Goal: Information Seeking & Learning: Understand process/instructions

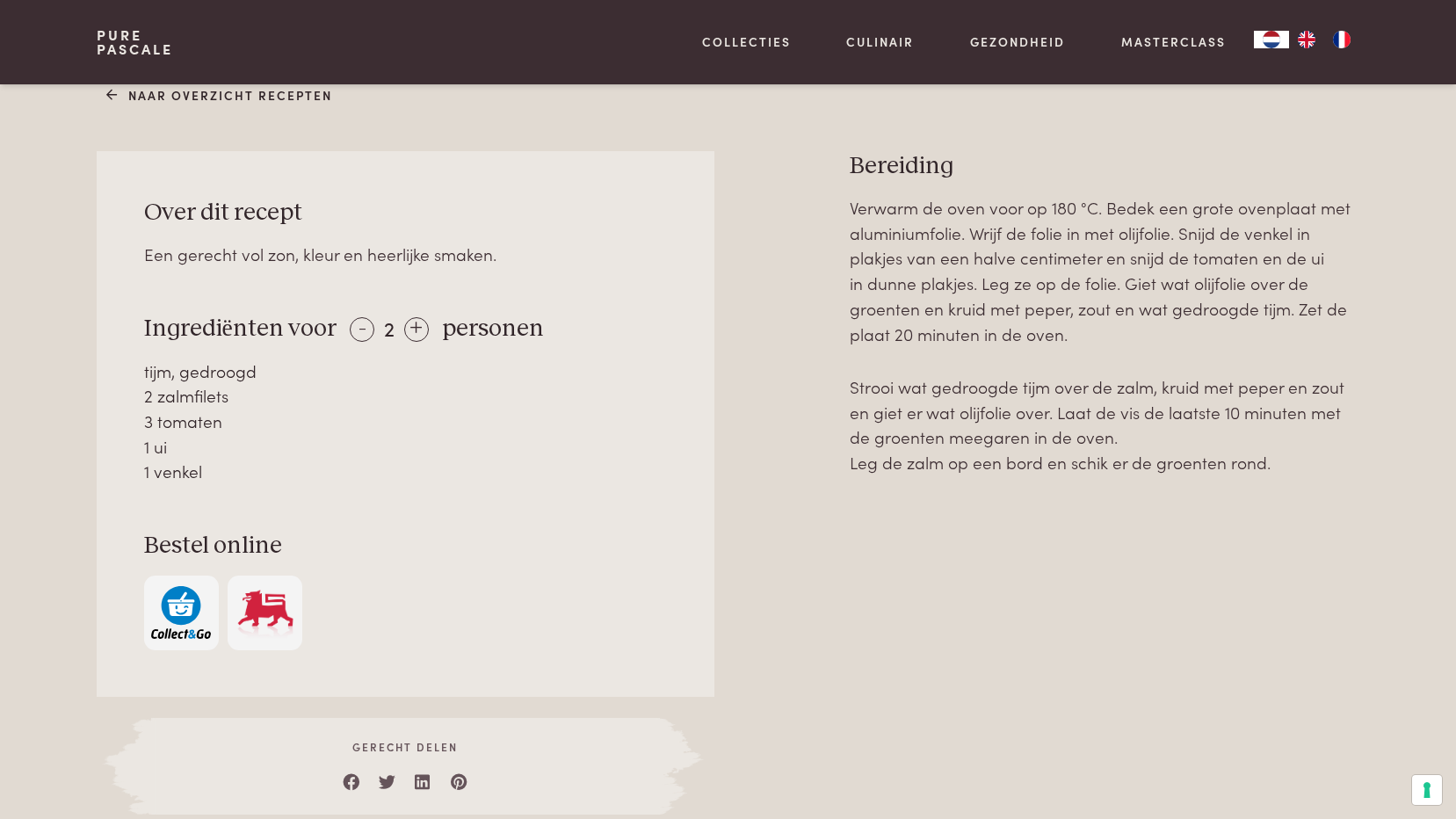
scroll to position [703, 0]
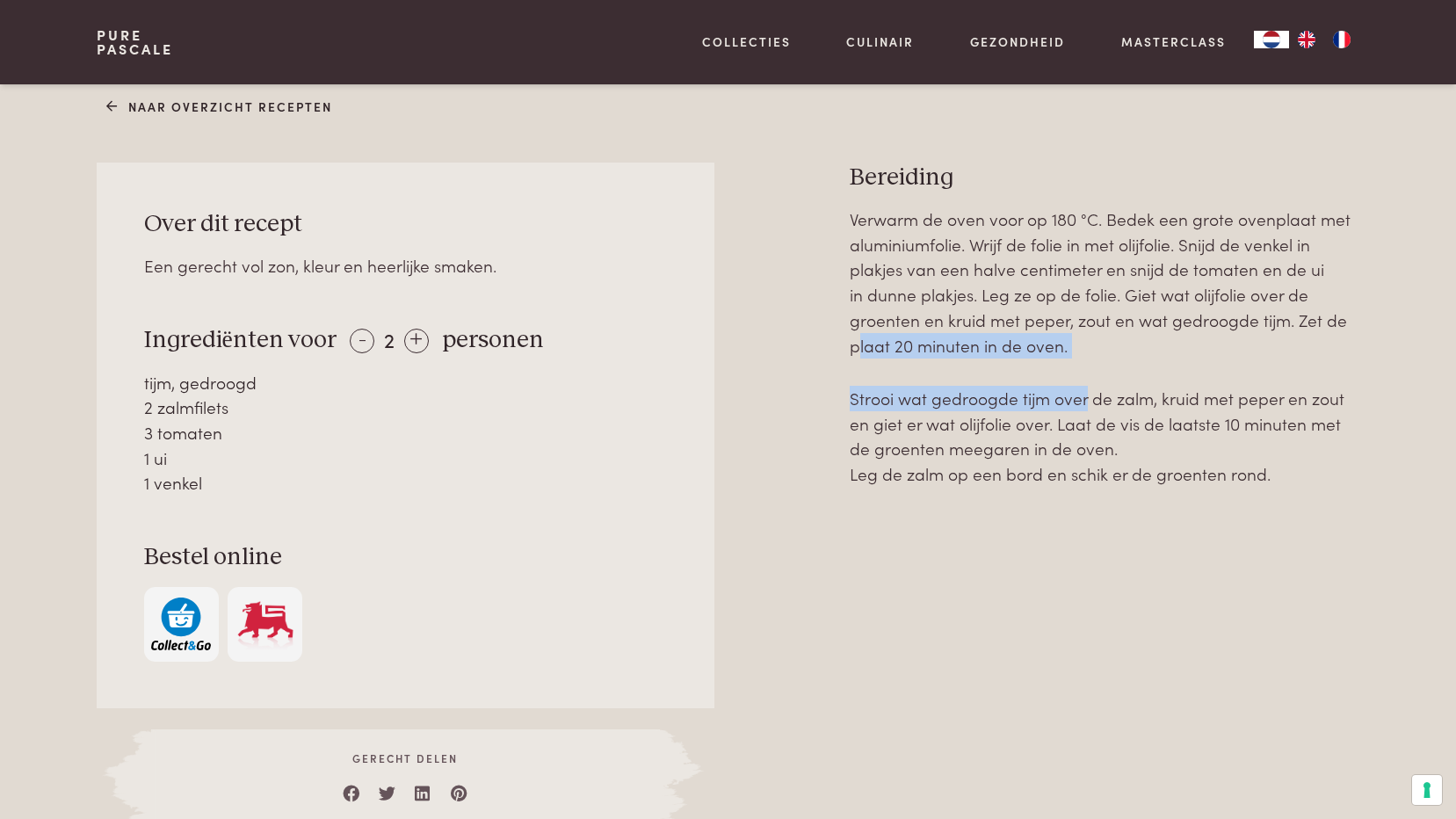
drag, startPoint x: 844, startPoint y: 353, endPoint x: 1085, endPoint y: 364, distance: 241.3
click at [1085, 364] on div "Over dit recept Een gerecht vol zon, kleur en heerlijke smaken. Ingrediënten vo…" at bounding box center [727, 495] width 1262 height 665
drag, startPoint x: 1085, startPoint y: 364, endPoint x: 1073, endPoint y: 358, distance: 13.4
click at [1073, 358] on div "Verwarm de oven voor op 180 °C. Bedek een grote ovenplaat met aluminiumfolie. W…" at bounding box center [1105, 347] width 510 height 281
click at [1148, 549] on div "Verwarm de oven voor op 180 °C. Bedek een grote ovenplaat met aluminiumfolie. W…" at bounding box center [1105, 516] width 510 height 619
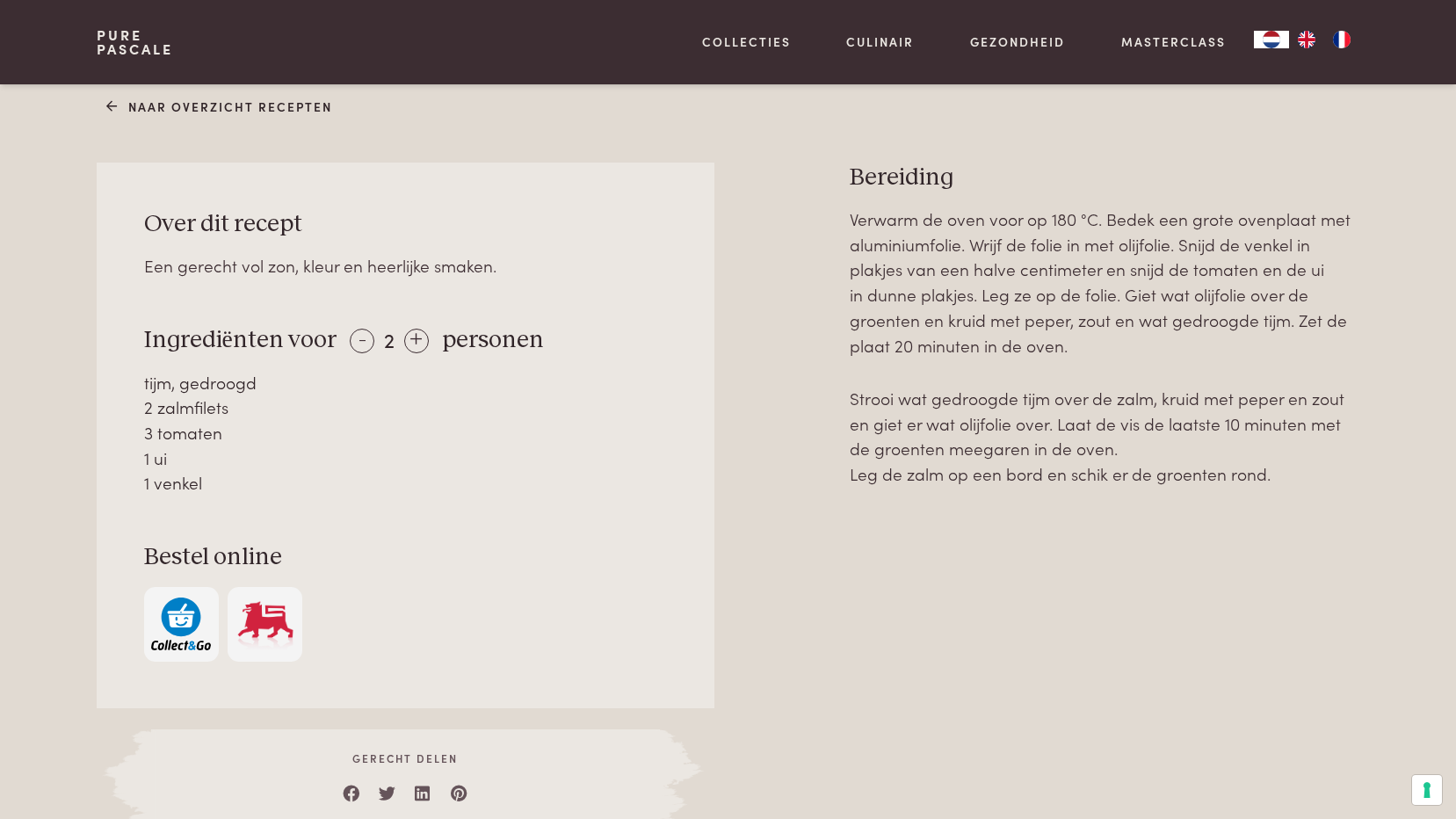
drag, startPoint x: 1051, startPoint y: 580, endPoint x: 817, endPoint y: 577, distance: 234.0
click at [1050, 582] on div "Verwarm de oven voor op 180 °C. Bedek een grote ovenplaat met aluminiumfolie. W…" at bounding box center [1105, 516] width 510 height 619
click at [272, 467] on div "1 ui" at bounding box center [406, 458] width 524 height 26
click at [252, 485] on div "1 venkel" at bounding box center [406, 483] width 524 height 26
drag, startPoint x: 232, startPoint y: 481, endPoint x: 139, endPoint y: 336, distance: 172.3
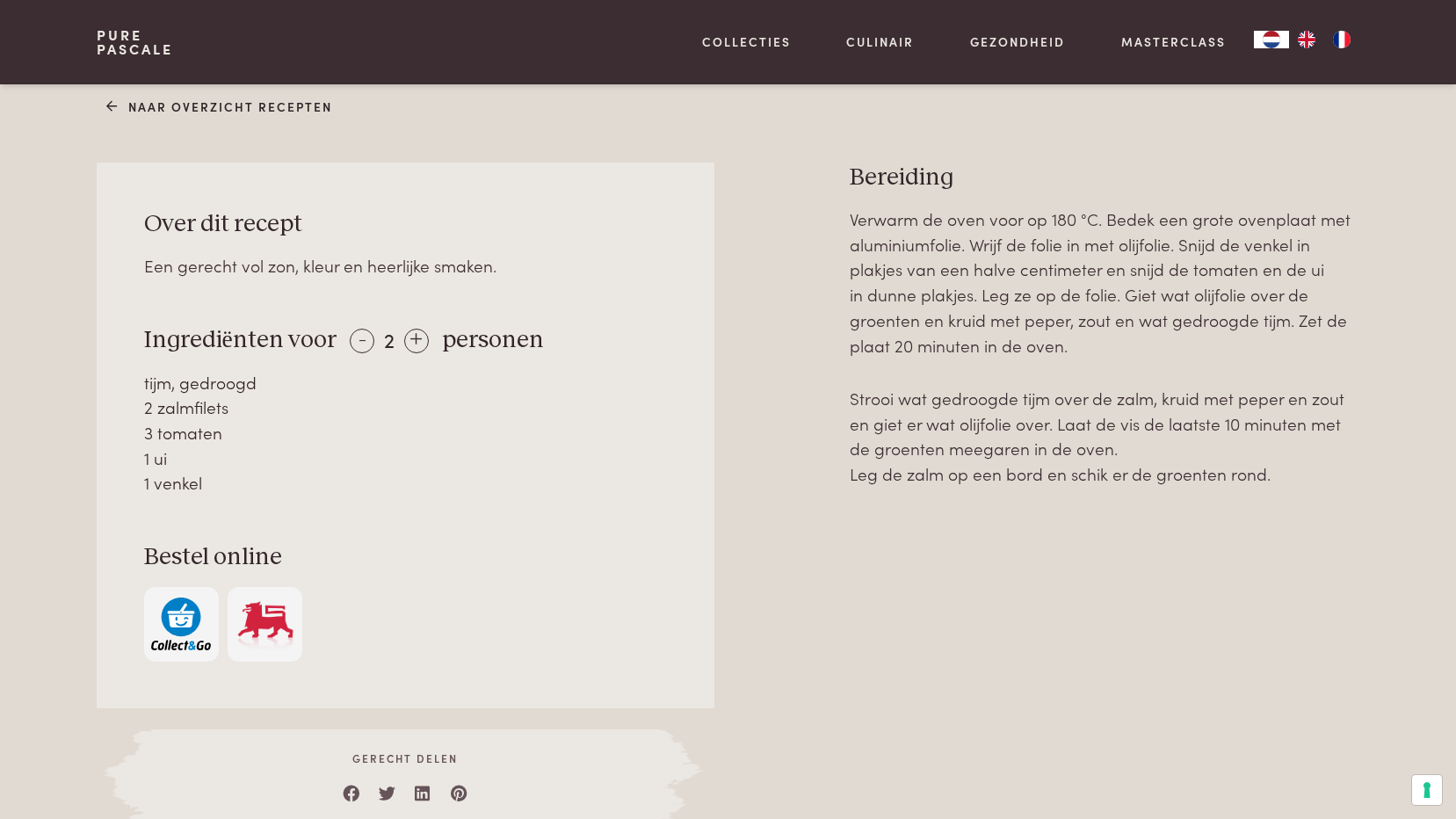
click at [139, 336] on div "Over dit recept Een gerecht vol zon, kleur en heerlijke smaken. Ingrediënten vo…" at bounding box center [405, 435] width 617 height 545
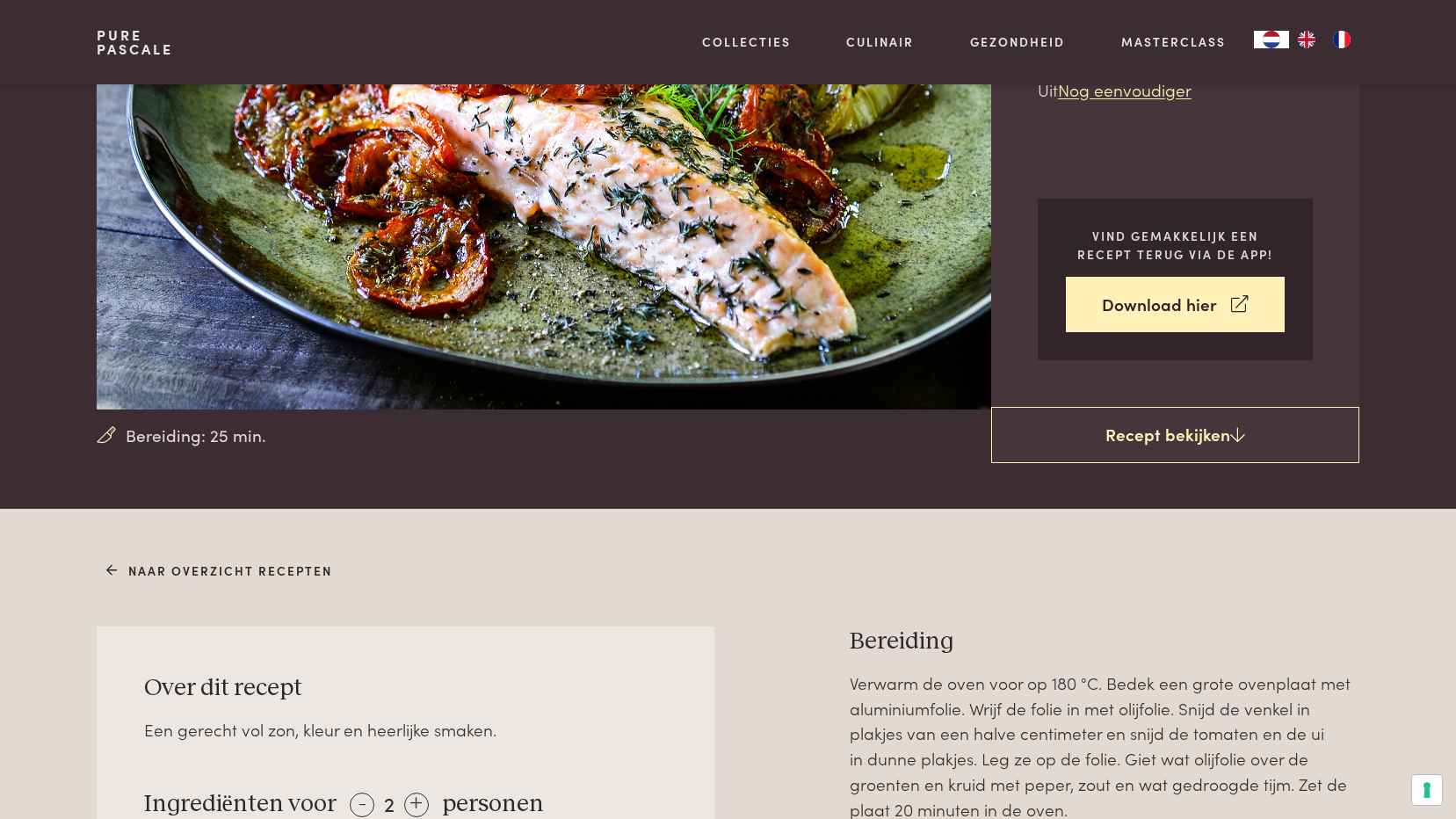
scroll to position [264, 0]
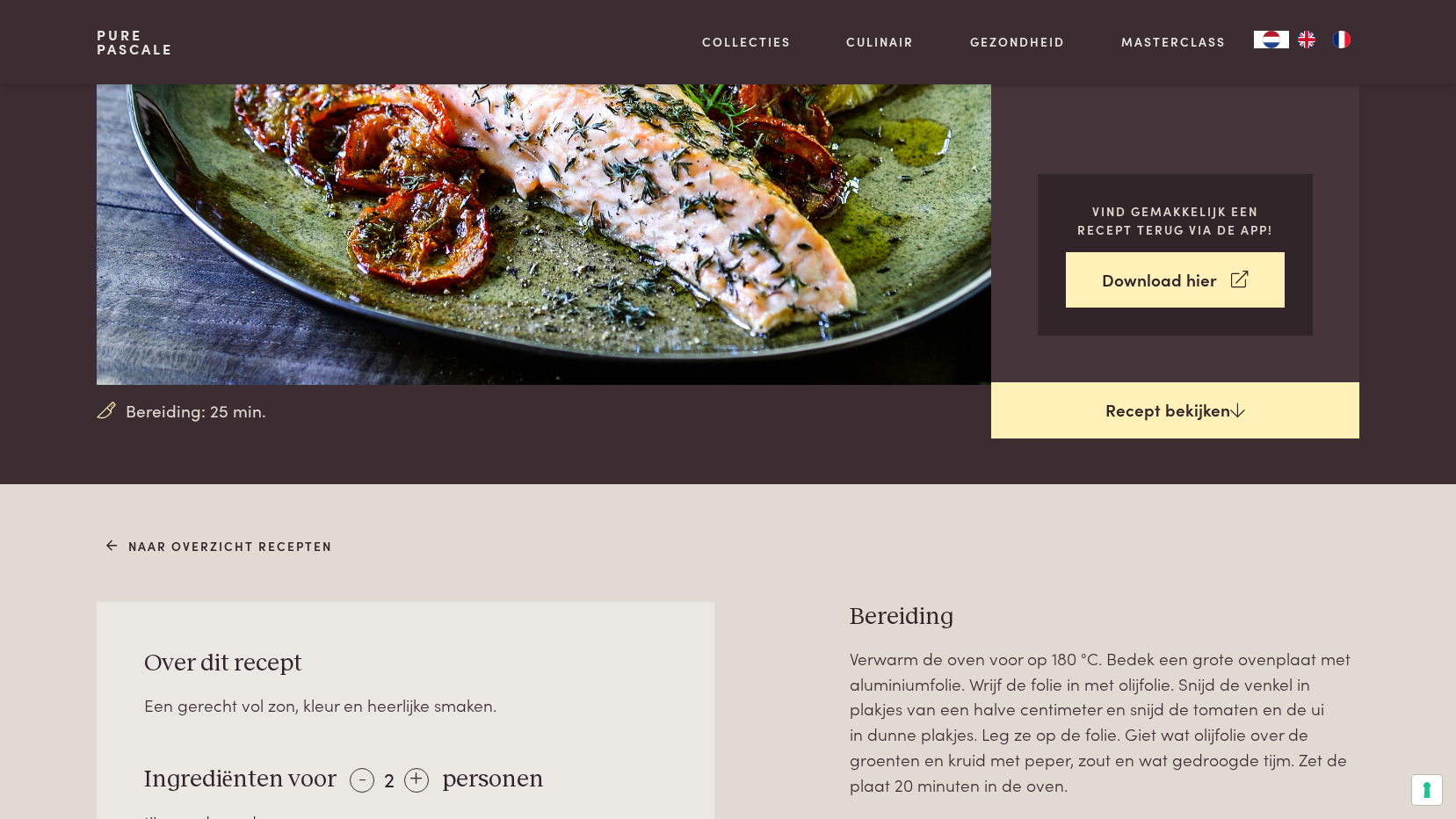
click at [1218, 408] on link "Recept bekijken" at bounding box center [1174, 410] width 368 height 56
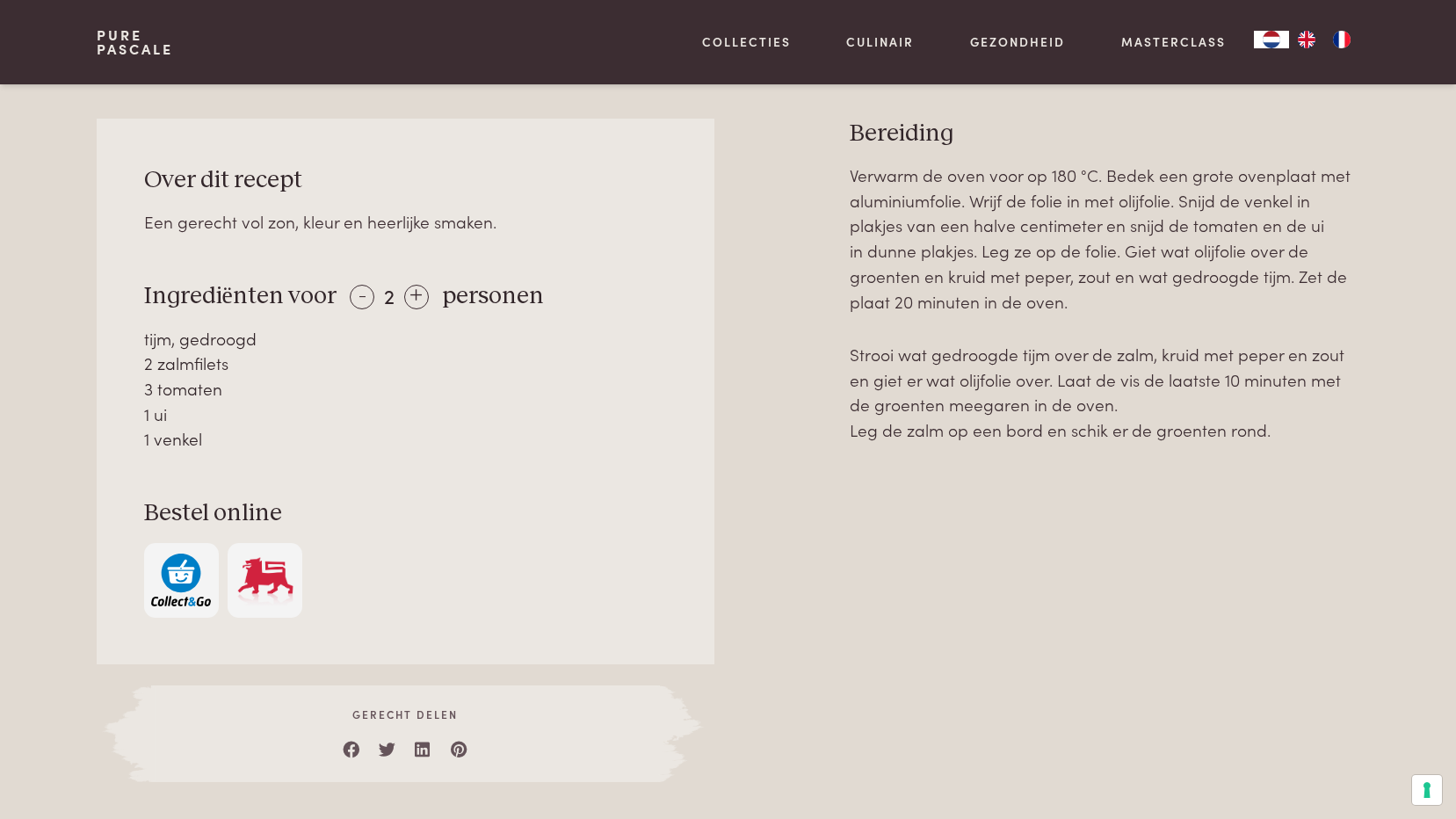
scroll to position [748, 0]
click at [1279, 492] on div "Verwarm de oven voor op 180 °C. Bedek een grote ovenplaat met aluminiumfolie. W…" at bounding box center [1105, 471] width 510 height 619
click at [1141, 507] on div "Verwarm de oven voor op 180 °C. Bedek een grote ovenplaat met aluminiumfolie. W…" at bounding box center [1105, 471] width 510 height 619
click at [249, 381] on div "3 tomaten" at bounding box center [406, 388] width 524 height 26
click at [317, 417] on div "1 ui" at bounding box center [406, 414] width 524 height 26
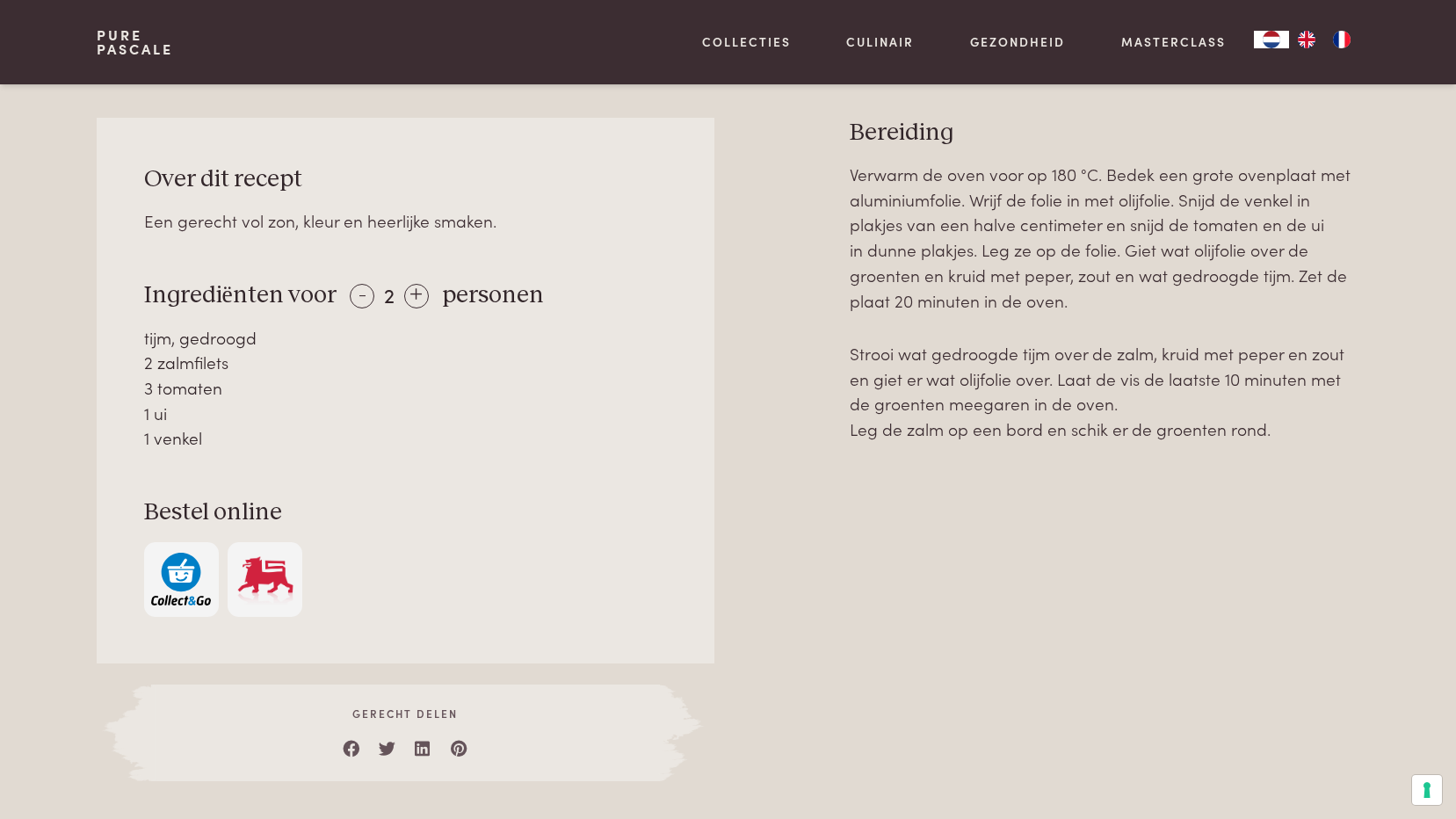
drag, startPoint x: 324, startPoint y: 417, endPoint x: 282, endPoint y: 375, distance: 59.4
click at [325, 413] on div "1 ui" at bounding box center [406, 414] width 524 height 26
click at [413, 288] on div "+" at bounding box center [417, 297] width 25 height 25
click at [361, 294] on div "-" at bounding box center [362, 297] width 25 height 25
drag, startPoint x: 225, startPoint y: 443, endPoint x: 128, endPoint y: 341, distance: 140.8
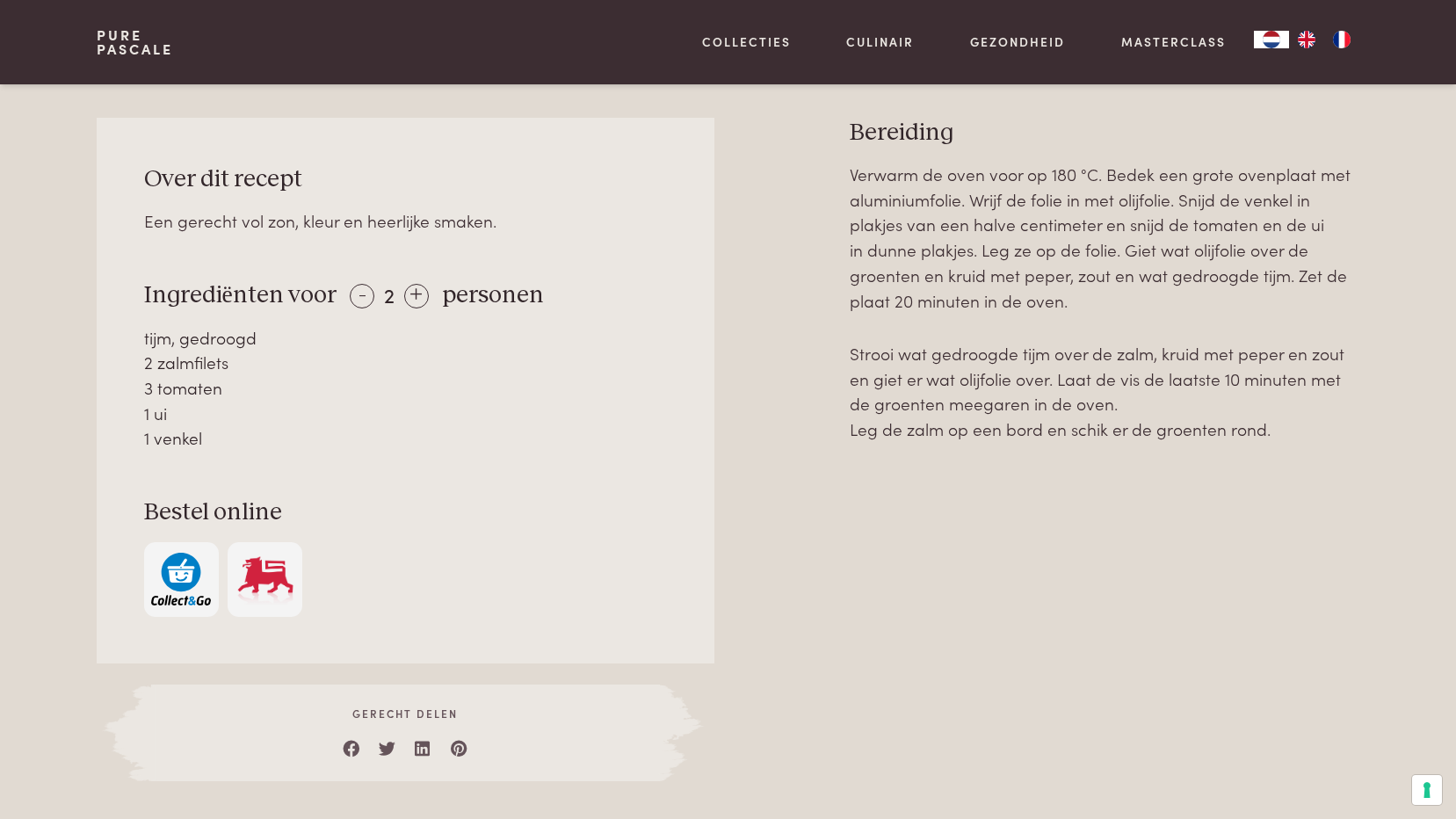
click at [128, 341] on div "Over dit recept Een gerecht vol zon, kleur en heerlijke smaken. Ingrediënten vo…" at bounding box center [405, 390] width 617 height 545
click at [323, 462] on div "Over dit recept Een gerecht vol zon, kleur en heerlijke smaken. Ingrediënten vo…" at bounding box center [405, 390] width 617 height 545
click at [404, 472] on div "Over dit recept Een gerecht vol zon, kleur en heerlijke smaken. Ingrediënten vo…" at bounding box center [405, 390] width 617 height 545
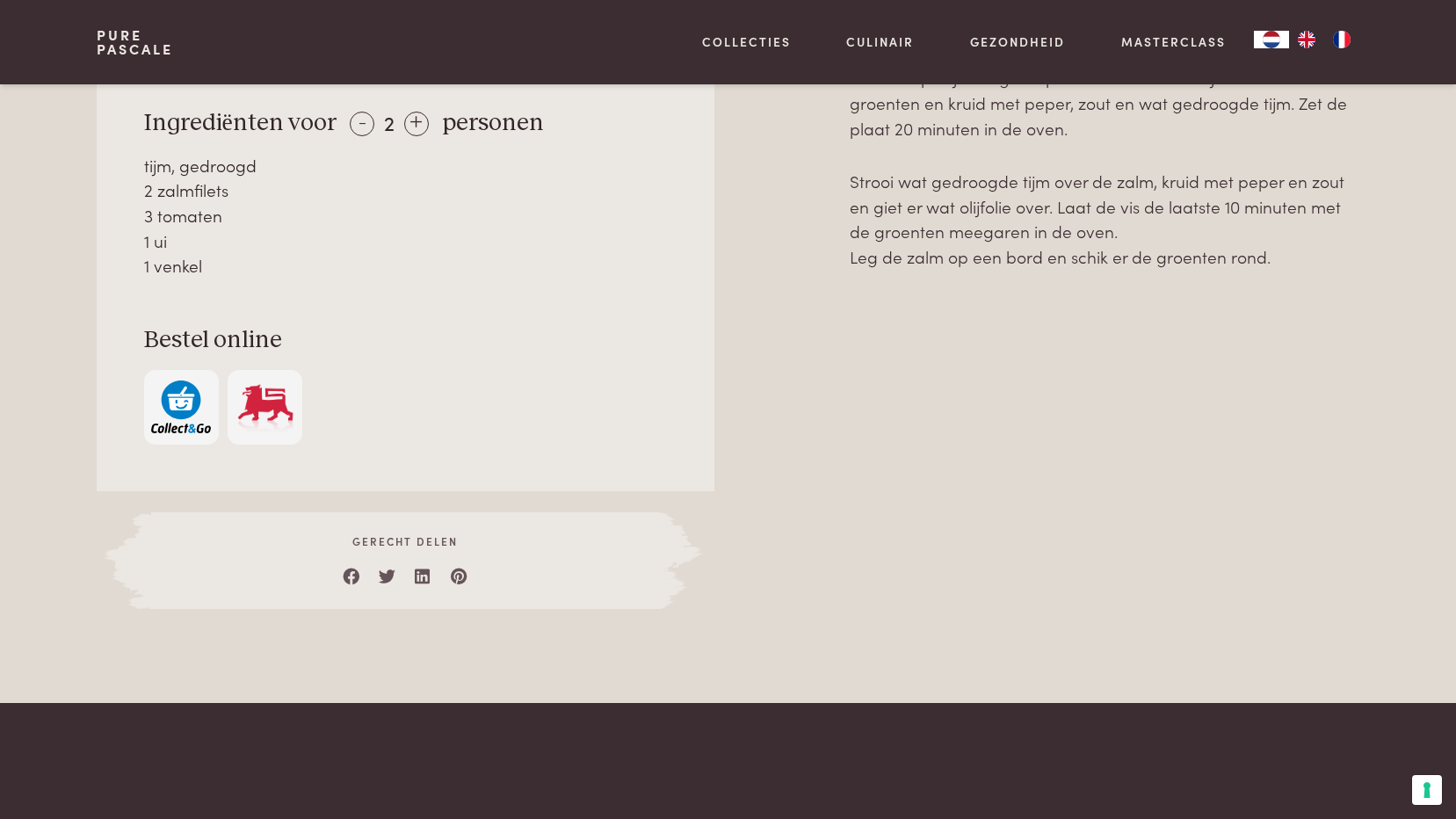
scroll to position [660, 0]
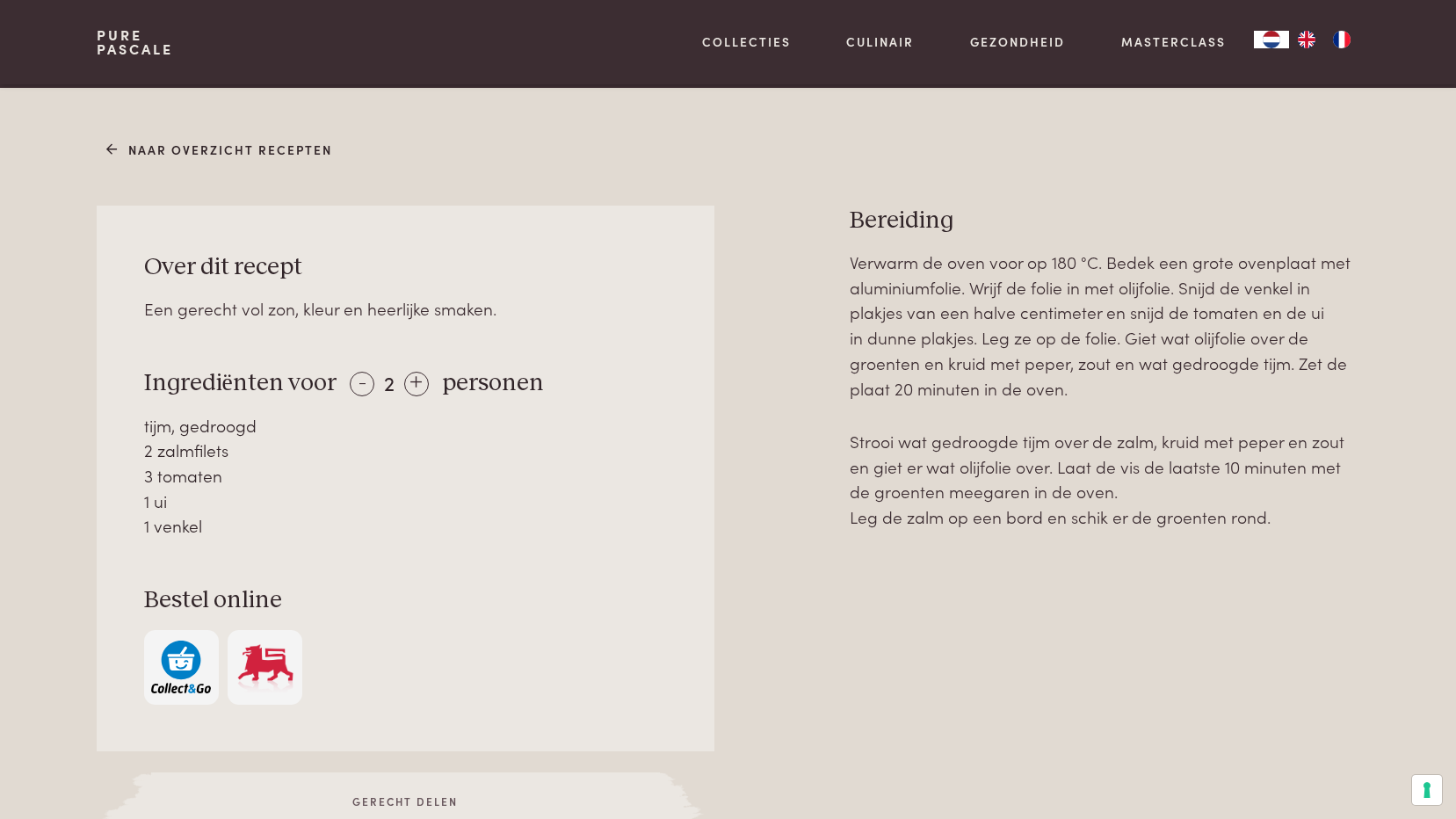
click at [963, 562] on div "Verwarm de oven voor op 180 °C. Bedek een grote ovenplaat met aluminiumfolie. W…" at bounding box center [1105, 559] width 510 height 619
